Goal: Register for event/course

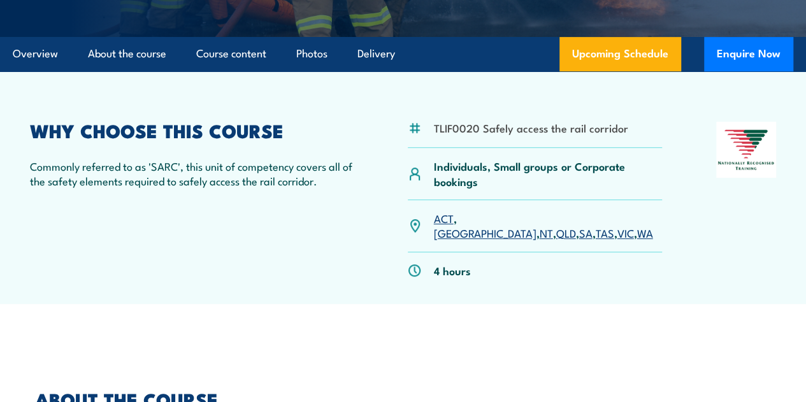
scroll to position [291, 0]
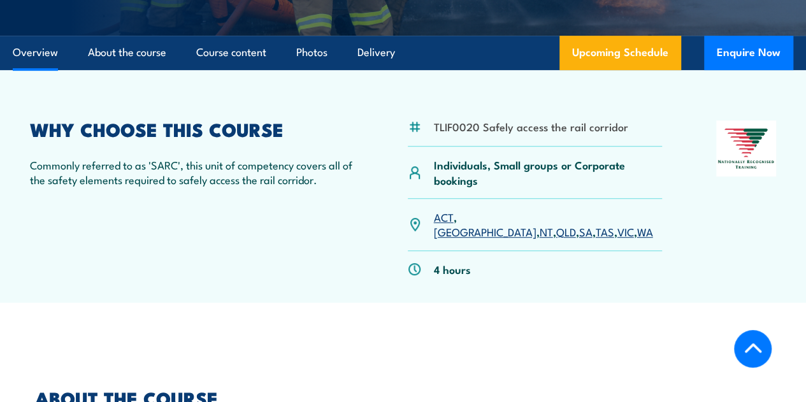
click at [579, 239] on link "SA" at bounding box center [585, 231] width 13 height 15
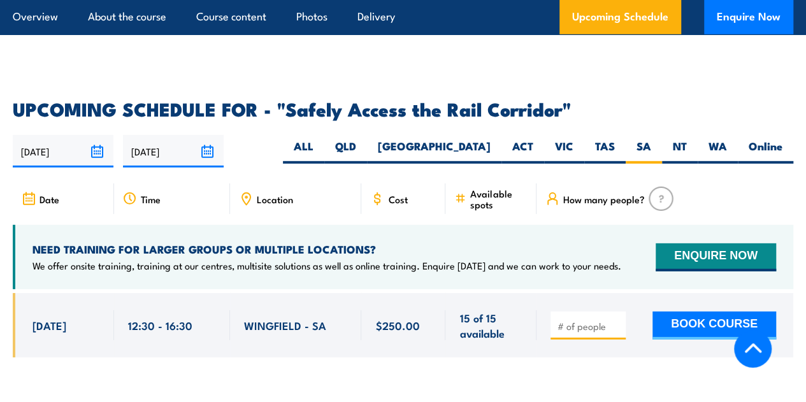
scroll to position [1781, 0]
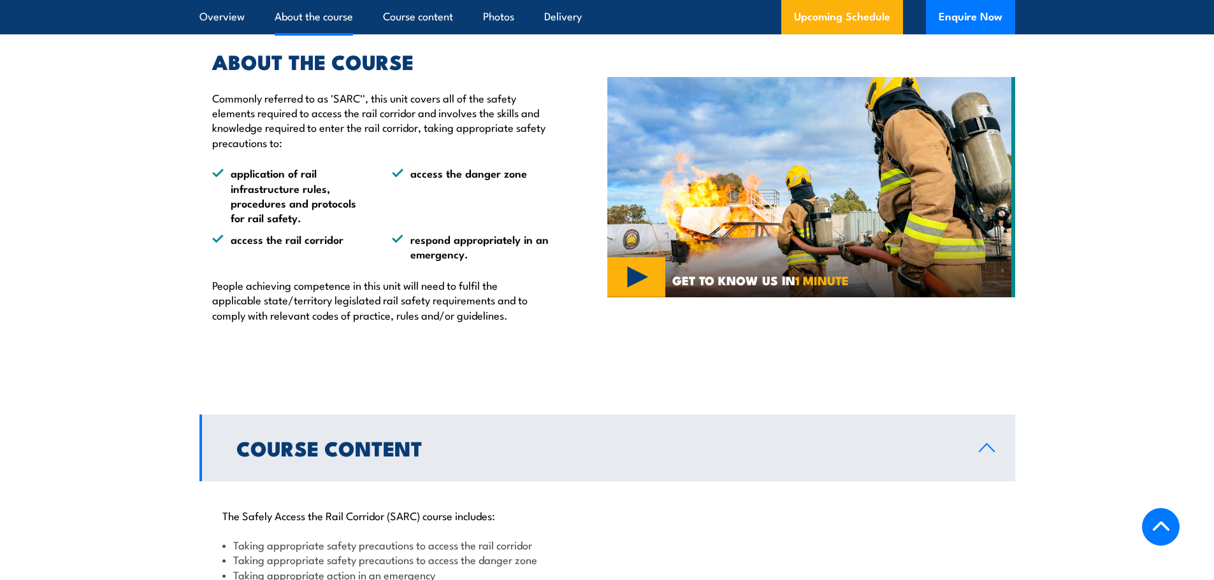
scroll to position [319, 0]
